Goal: Find specific page/section: Find specific page/section

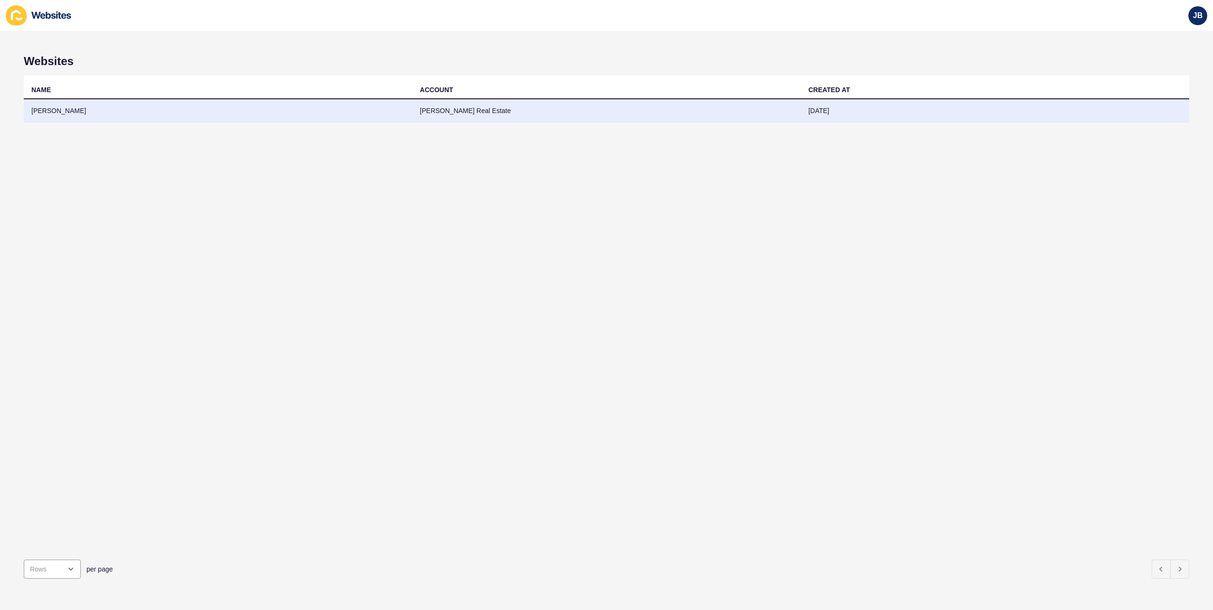
click at [45, 111] on td "[PERSON_NAME]" at bounding box center [218, 110] width 388 height 23
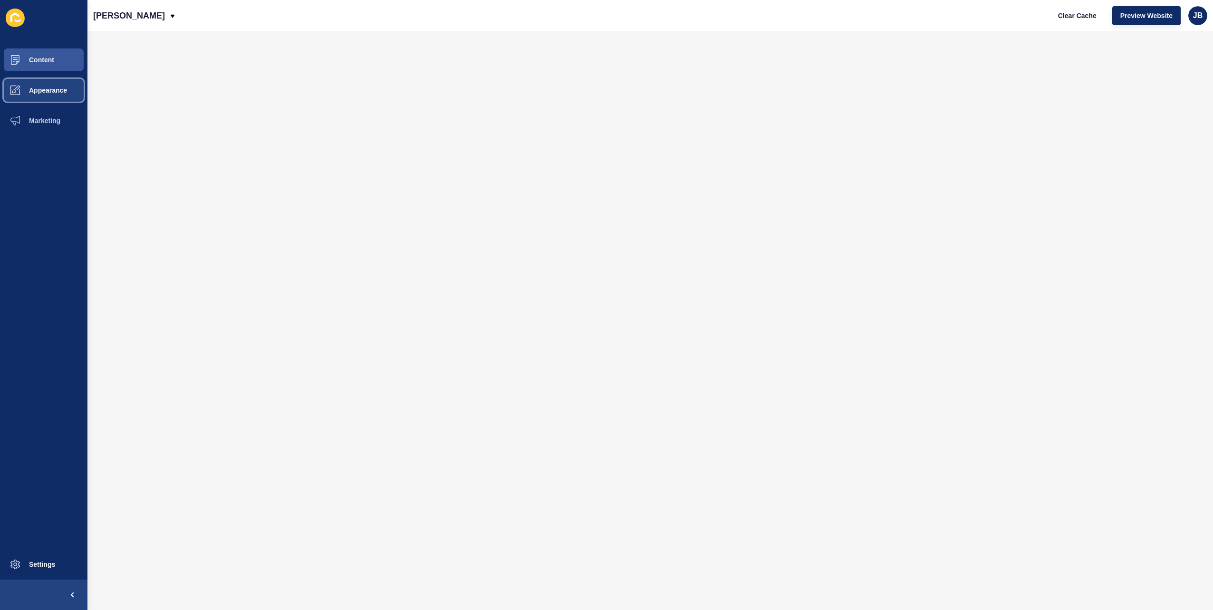
click at [58, 92] on span "Appearance" at bounding box center [33, 90] width 68 height 8
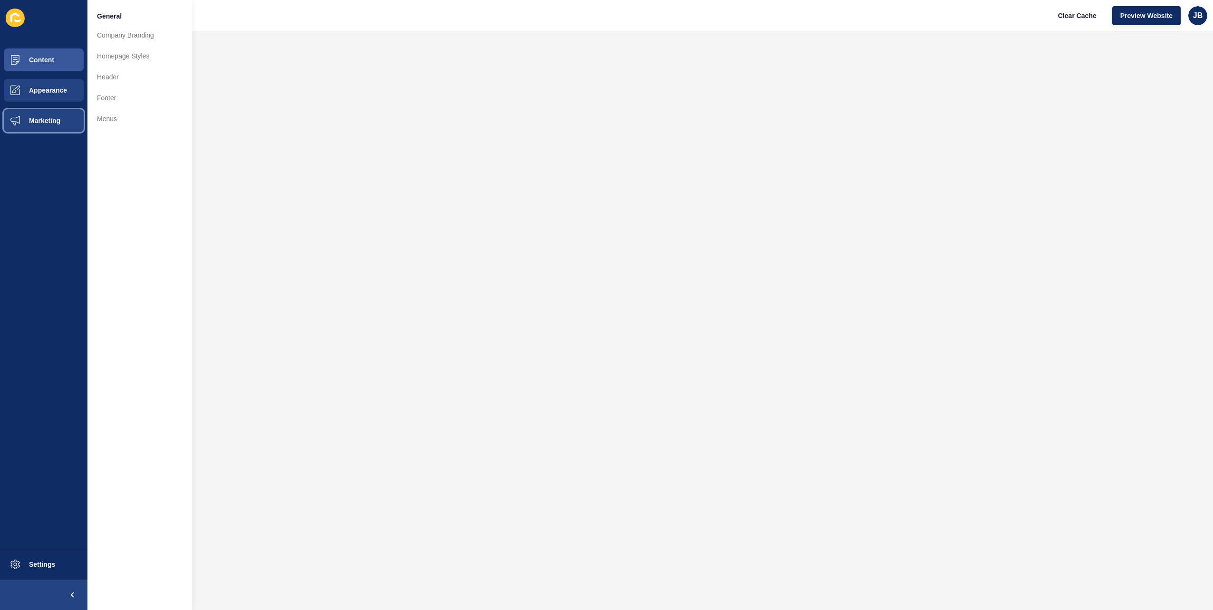
click at [53, 125] on button "Marketing" at bounding box center [43, 120] width 87 height 30
click at [33, 93] on span "Appearance" at bounding box center [33, 90] width 68 height 8
click at [48, 65] on button "Content" at bounding box center [43, 60] width 87 height 30
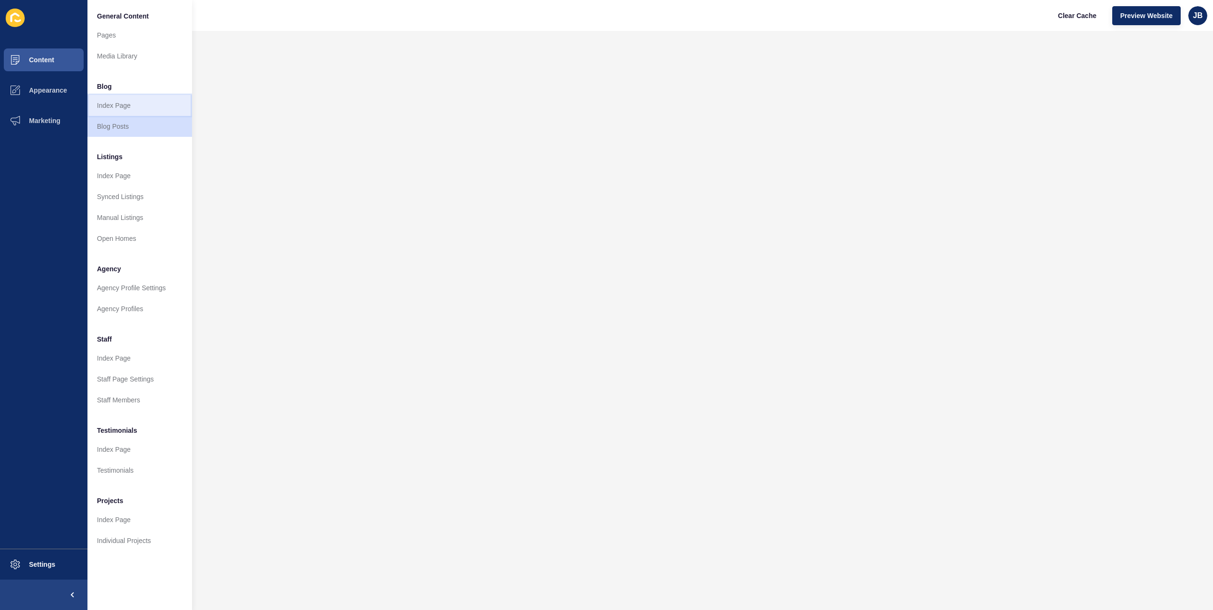
click at [132, 101] on link "Index Page" at bounding box center [139, 105] width 105 height 21
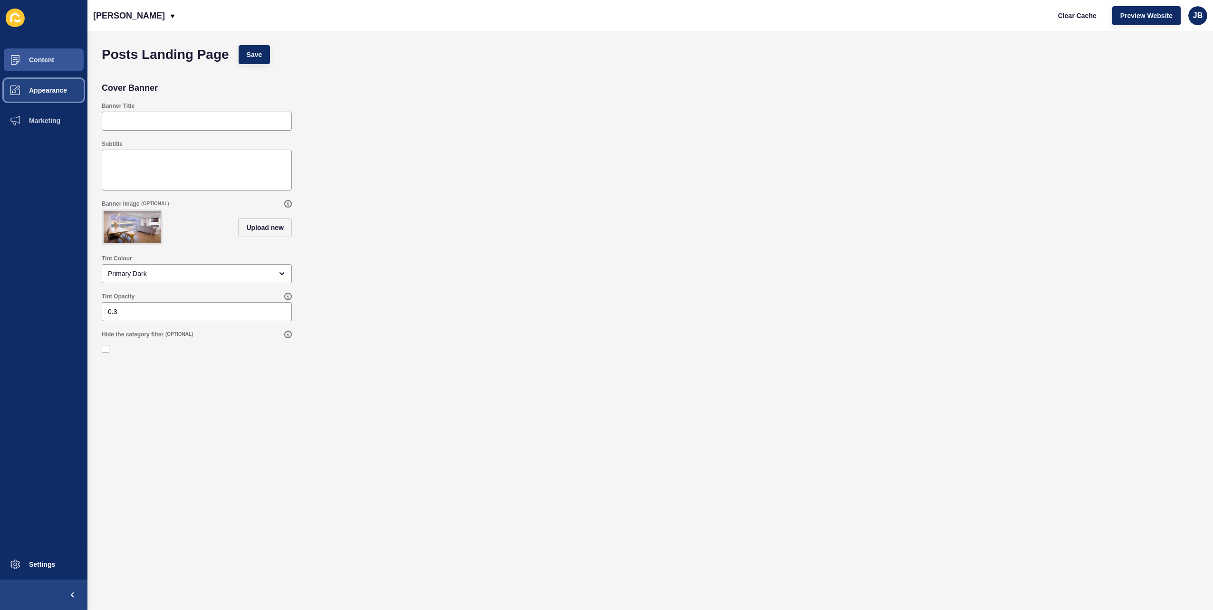
click at [52, 90] on span "Appearance" at bounding box center [33, 90] width 68 height 8
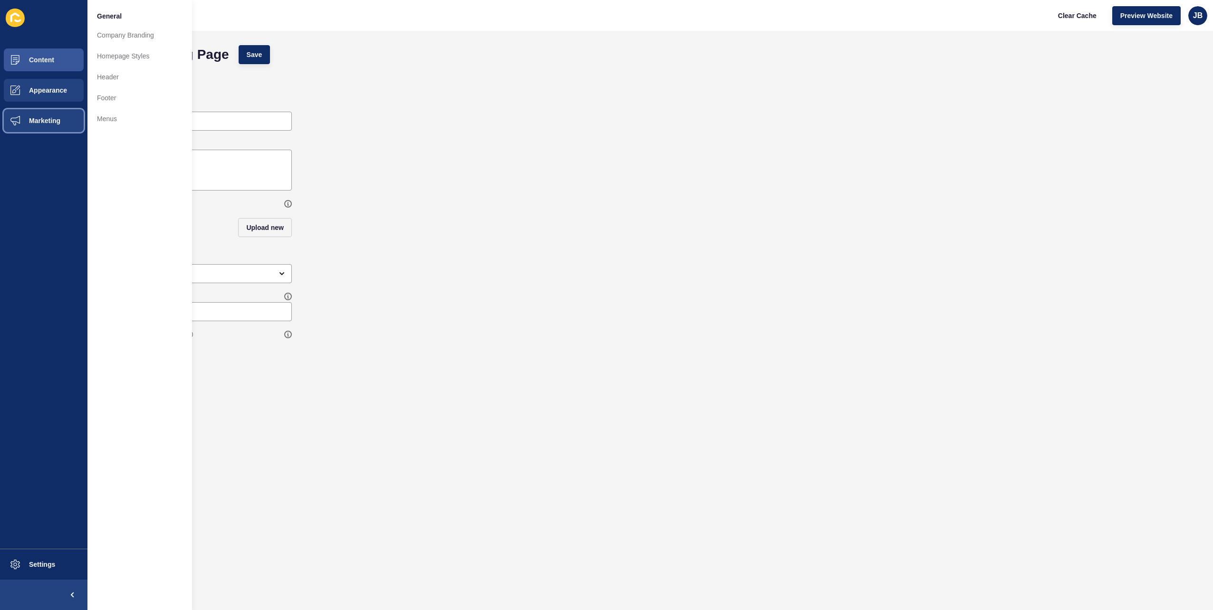
click at [24, 109] on span at bounding box center [15, 120] width 30 height 30
click at [35, 62] on span "Content" at bounding box center [27, 60] width 56 height 8
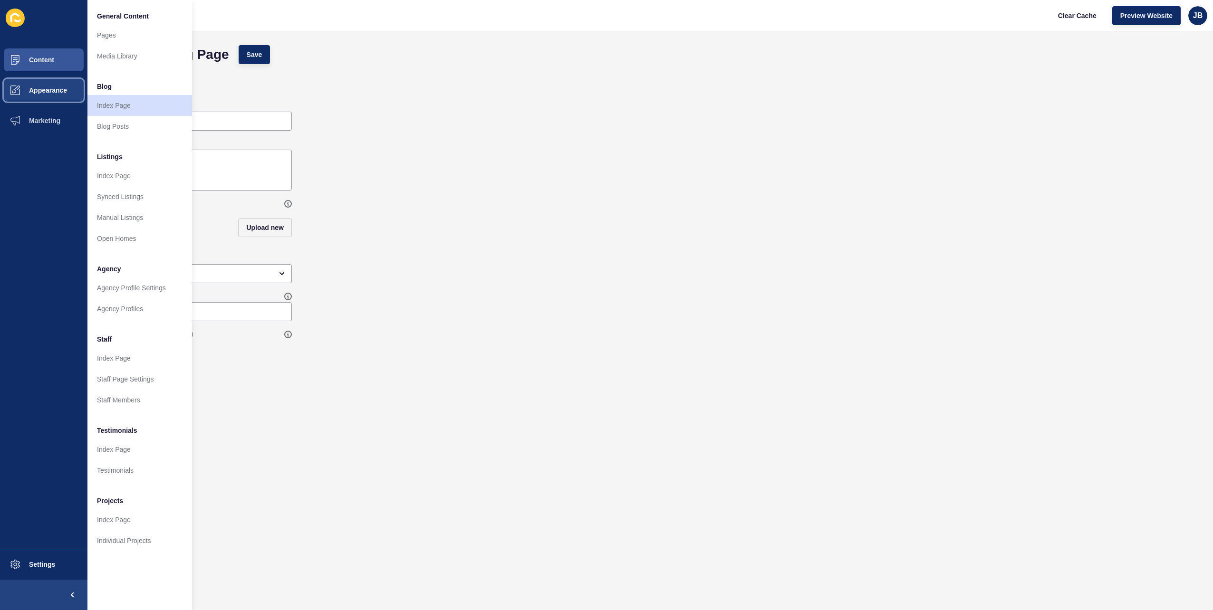
click at [54, 91] on span "Appearance" at bounding box center [33, 90] width 68 height 8
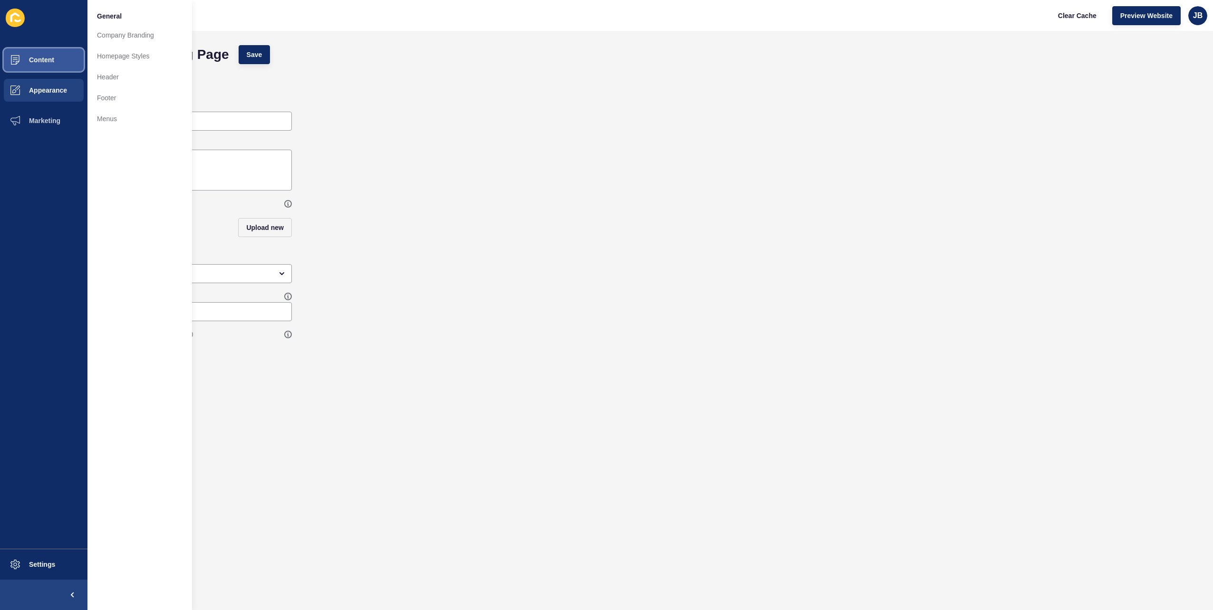
click at [45, 63] on span "Content" at bounding box center [27, 60] width 56 height 8
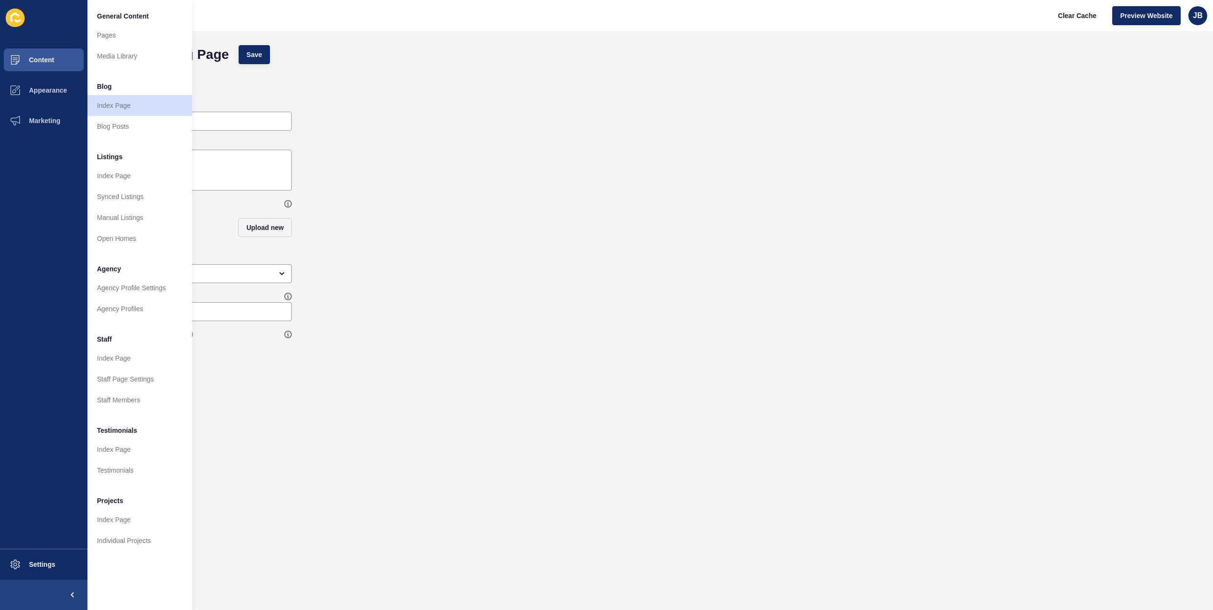
drag, startPoint x: 478, startPoint y: 120, endPoint x: 427, endPoint y: 115, distance: 51.6
click at [463, 119] on div "Banner Title" at bounding box center [650, 116] width 1106 height 38
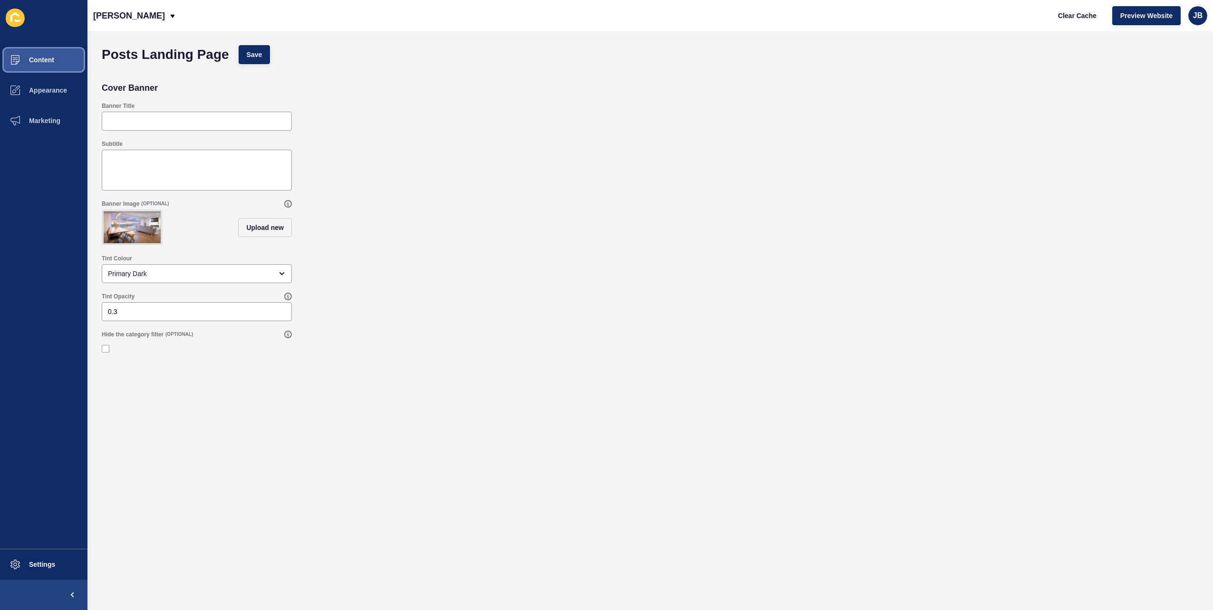
click at [57, 65] on button "Content" at bounding box center [43, 60] width 87 height 30
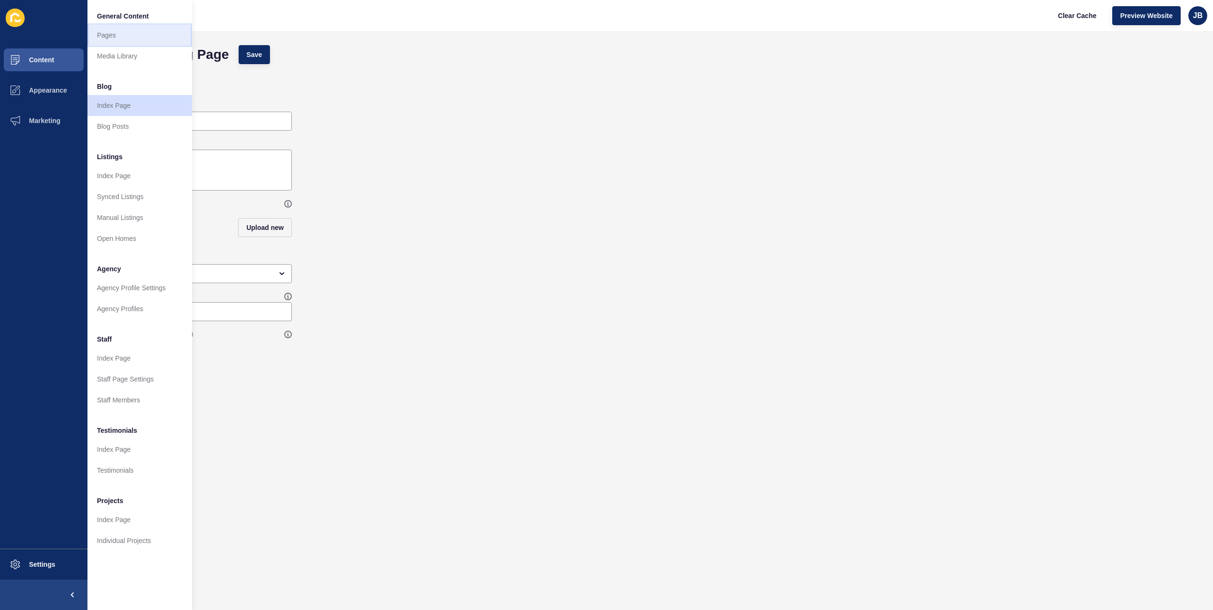
click at [115, 42] on link "Pages" at bounding box center [139, 35] width 105 height 21
